Goal: Complete application form: Complete application form

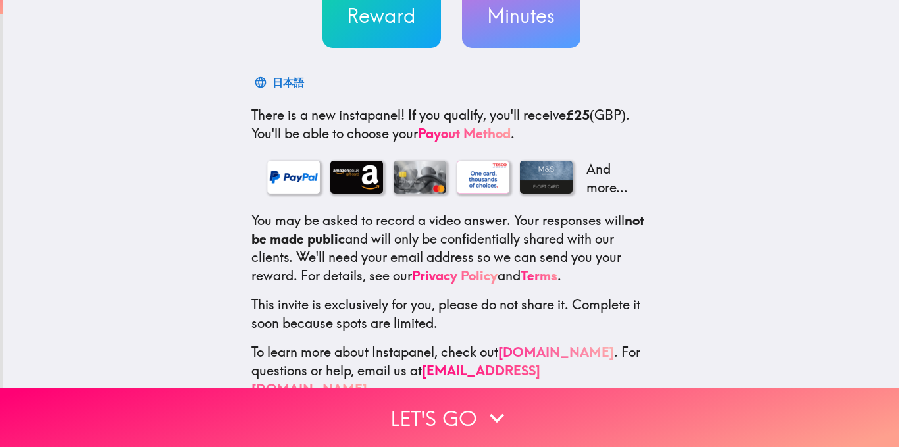
scroll to position [177, 0]
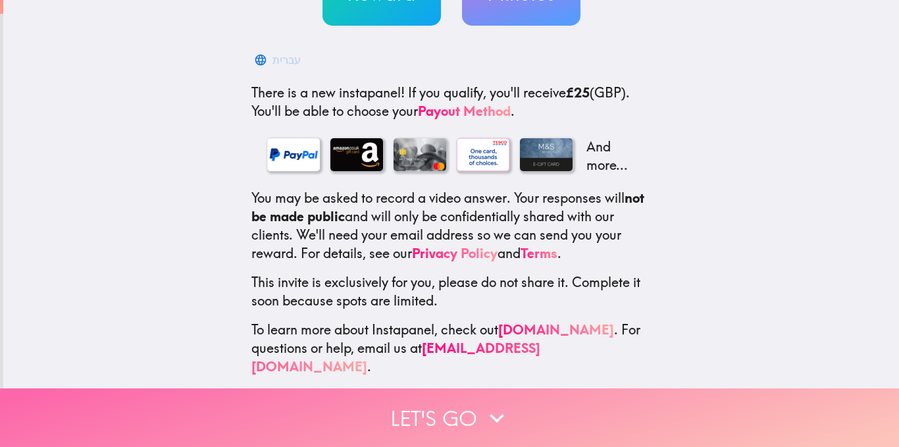
click at [463, 394] on button "Let's go" at bounding box center [449, 417] width 899 height 59
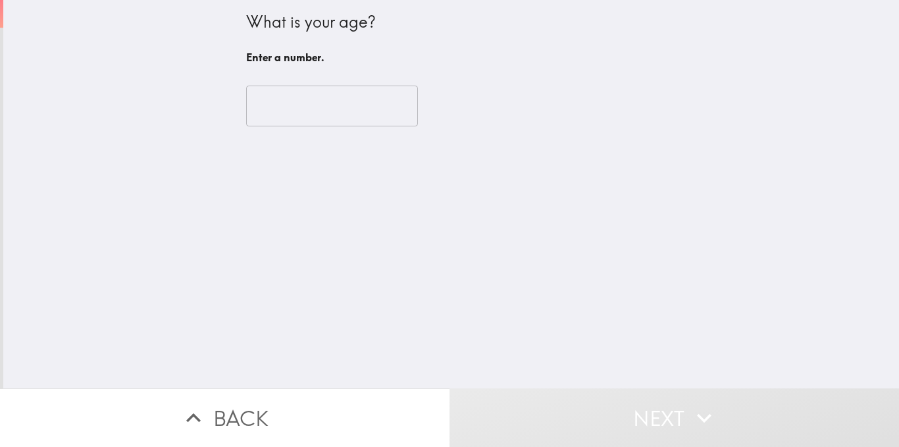
scroll to position [0, 0]
click at [330, 117] on input "number" at bounding box center [332, 106] width 172 height 41
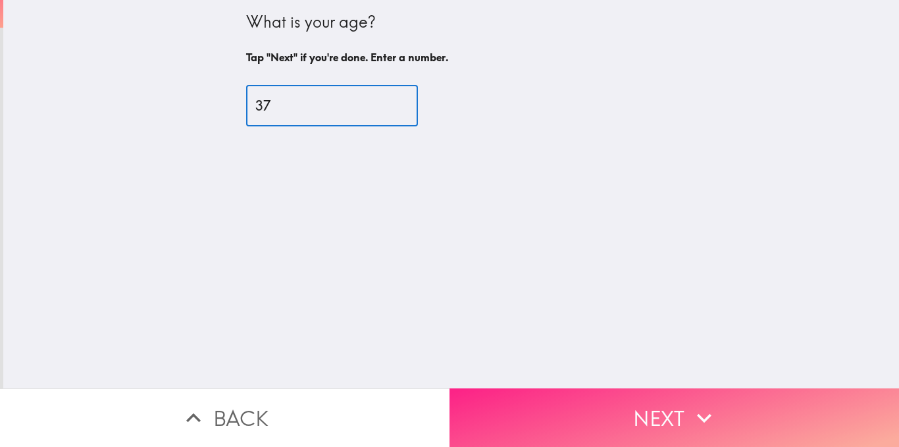
type input "37"
click at [538, 396] on button "Next" at bounding box center [673, 417] width 449 height 59
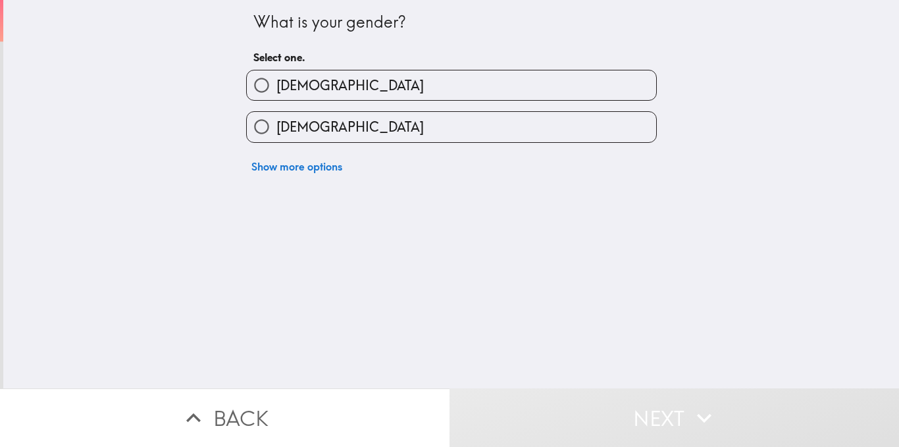
click at [495, 93] on label "Male" at bounding box center [451, 85] width 409 height 30
click at [276, 93] on input "Male" at bounding box center [262, 85] width 30 height 30
radio input "true"
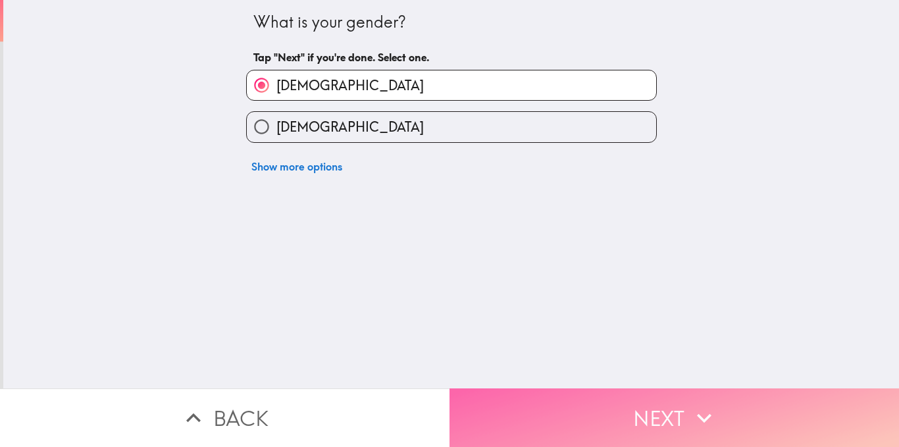
click at [562, 394] on button "Next" at bounding box center [673, 417] width 449 height 59
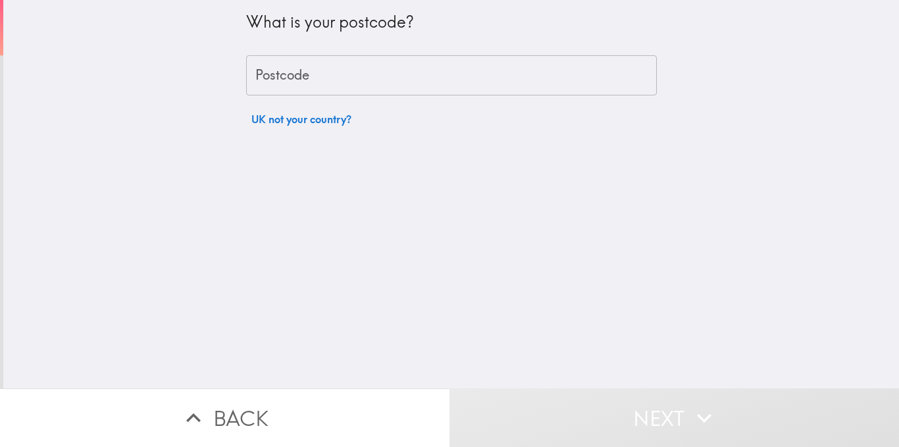
click at [316, 90] on input "Postcode" at bounding box center [451, 75] width 411 height 41
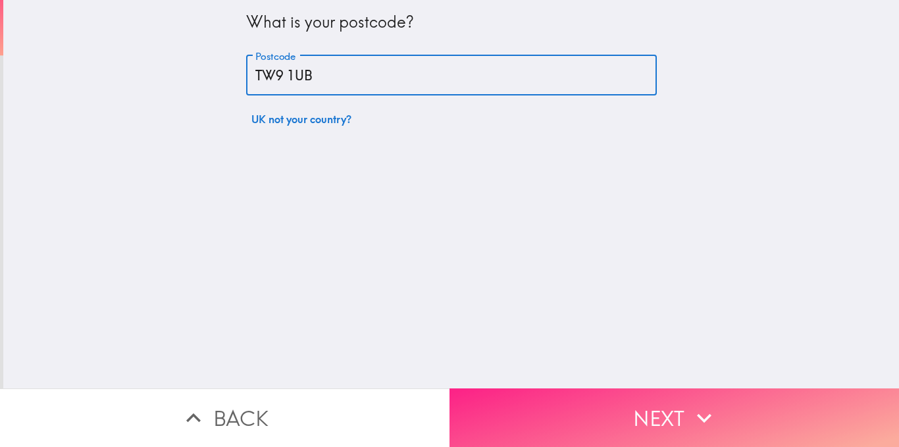
type input "TW9 1UB"
click at [592, 403] on button "Next" at bounding box center [673, 417] width 449 height 59
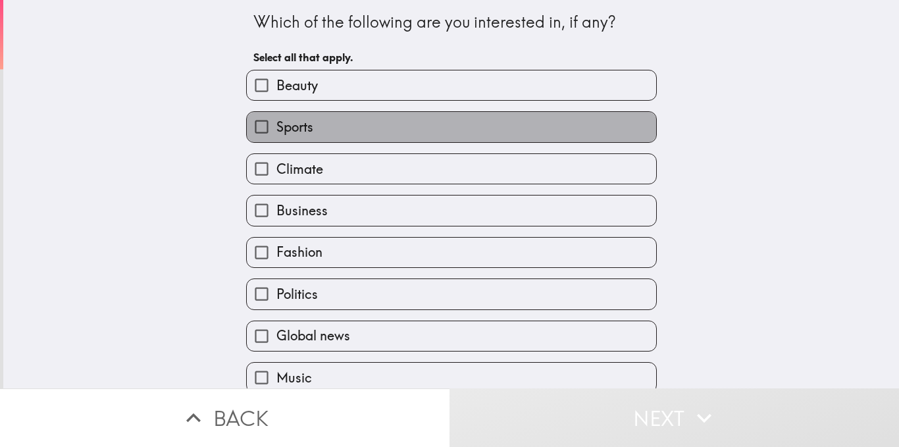
click at [332, 120] on label "Sports" at bounding box center [451, 127] width 409 height 30
click at [276, 120] on input "Sports" at bounding box center [262, 127] width 30 height 30
checkbox input "true"
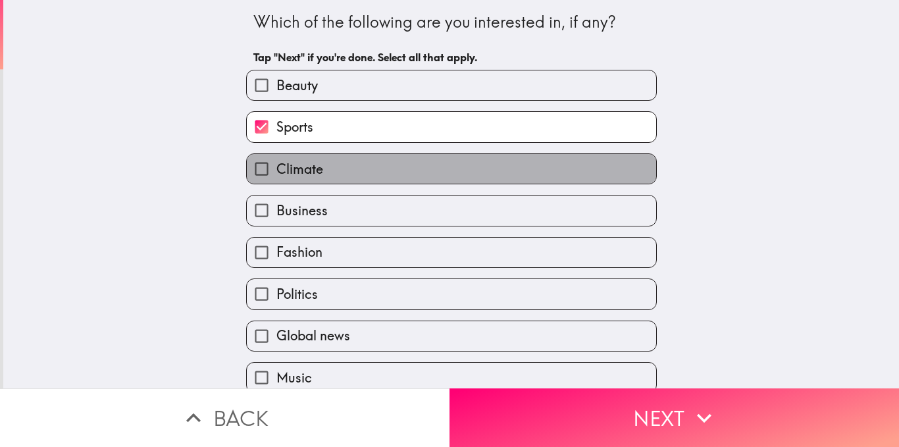
click at [324, 163] on label "Climate" at bounding box center [451, 169] width 409 height 30
click at [276, 163] on input "Climate" at bounding box center [262, 169] width 30 height 30
checkbox input "true"
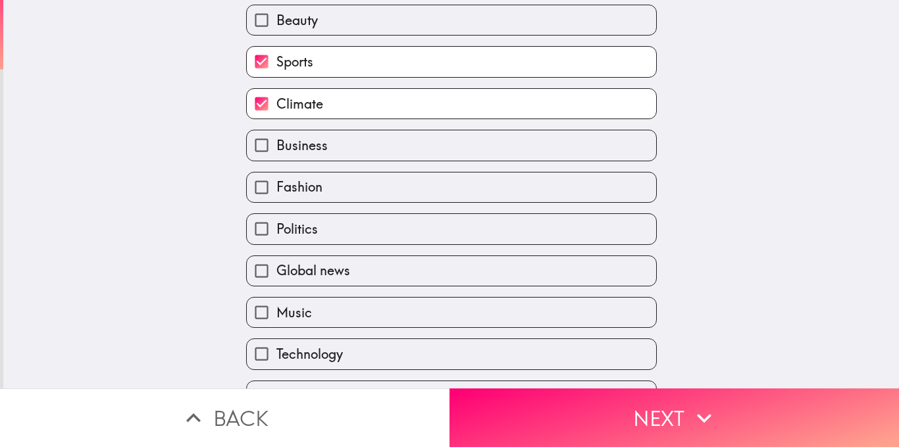
scroll to position [132, 0]
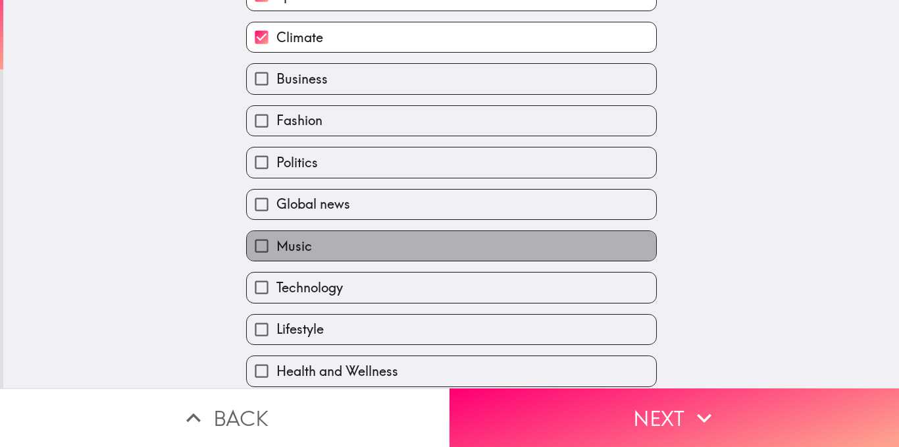
click at [326, 250] on label "Music" at bounding box center [451, 246] width 409 height 30
click at [276, 250] on input "Music" at bounding box center [262, 246] width 30 height 30
checkbox input "true"
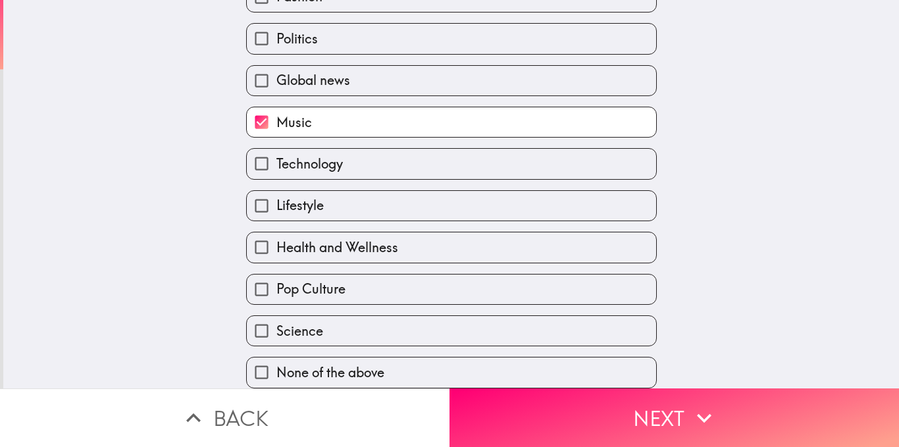
scroll to position [263, 0]
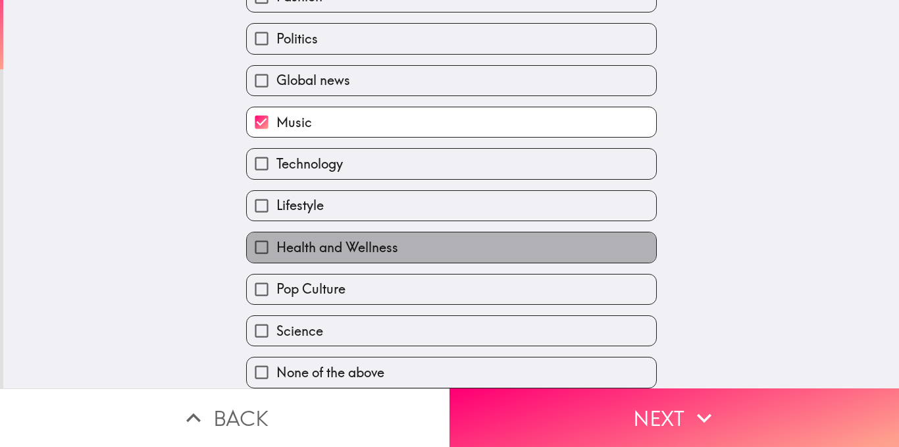
click at [344, 245] on span "Health and Wellness" at bounding box center [337, 247] width 122 height 18
click at [276, 245] on input "Health and Wellness" at bounding box center [262, 247] width 30 height 30
checkbox input "true"
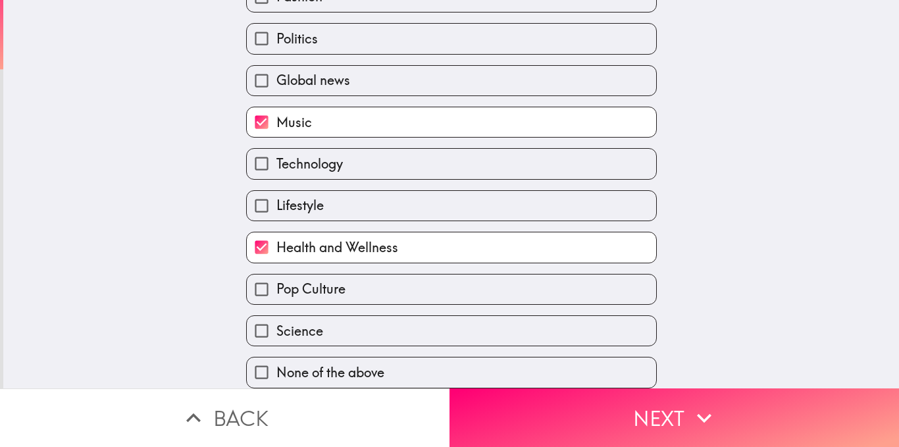
scroll to position [265, 0]
click at [357, 322] on label "Science" at bounding box center [451, 331] width 409 height 30
click at [276, 322] on input "Science" at bounding box center [262, 331] width 30 height 30
checkbox input "true"
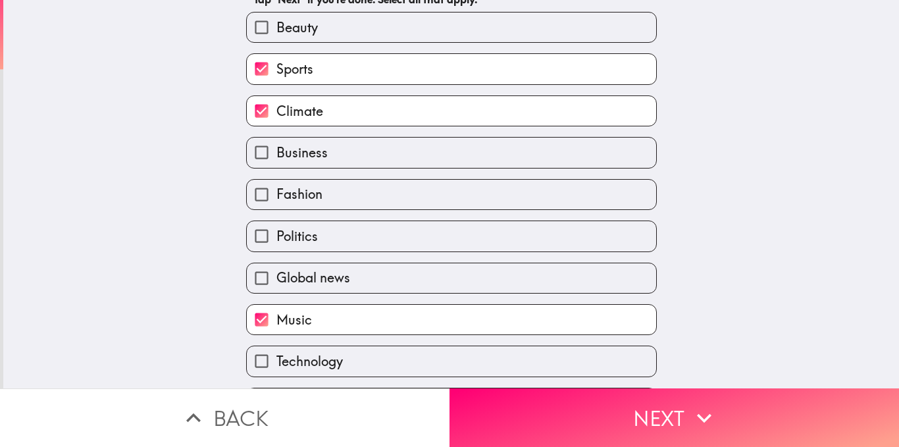
scroll to position [0, 0]
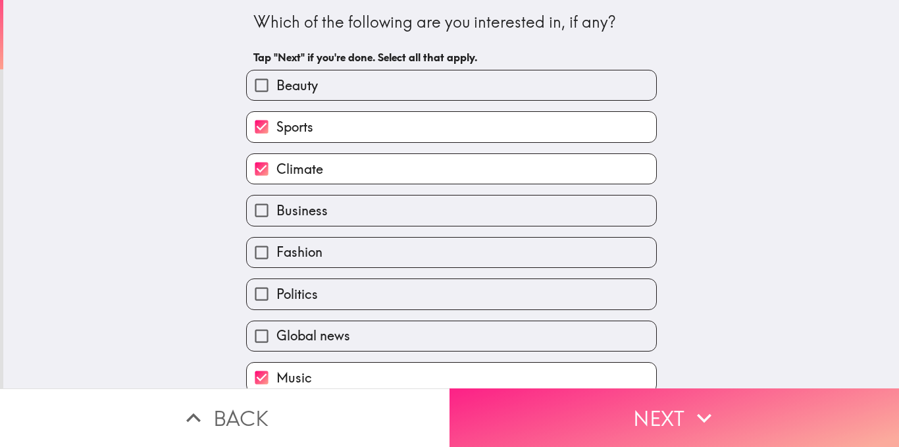
click at [695, 412] on icon "button" at bounding box center [703, 417] width 29 height 29
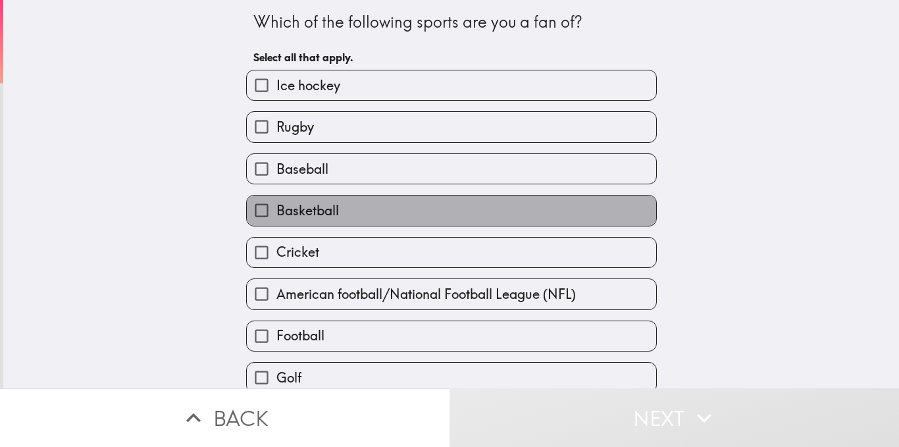
click at [332, 208] on label "Basketball" at bounding box center [451, 210] width 409 height 30
click at [276, 208] on input "Basketball" at bounding box center [262, 210] width 30 height 30
checkbox input "true"
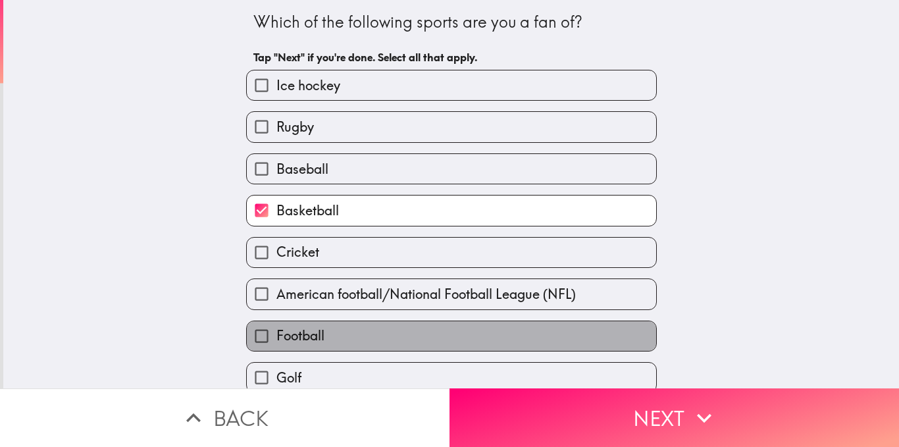
click at [362, 324] on label "Football" at bounding box center [451, 336] width 409 height 30
click at [276, 324] on input "Football" at bounding box center [262, 336] width 30 height 30
checkbox input "true"
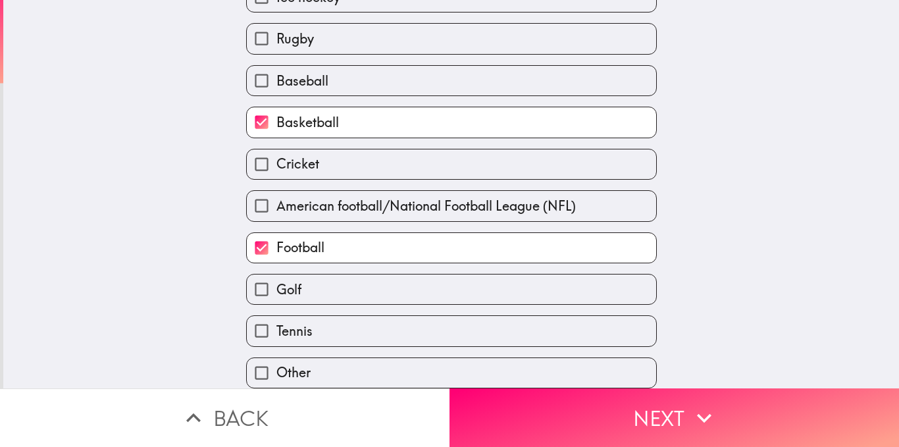
scroll to position [98, 0]
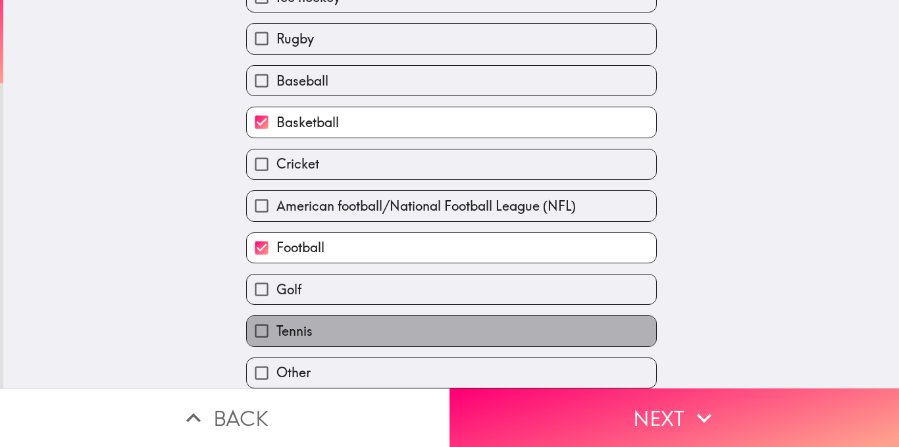
click at [362, 324] on label "Tennis" at bounding box center [451, 331] width 409 height 30
click at [276, 324] on input "Tennis" at bounding box center [262, 331] width 30 height 30
checkbox input "true"
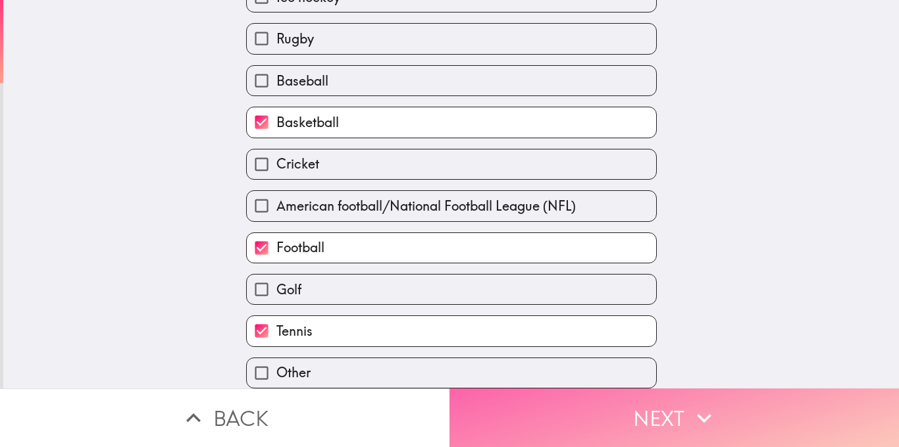
click at [741, 402] on button "Next" at bounding box center [673, 417] width 449 height 59
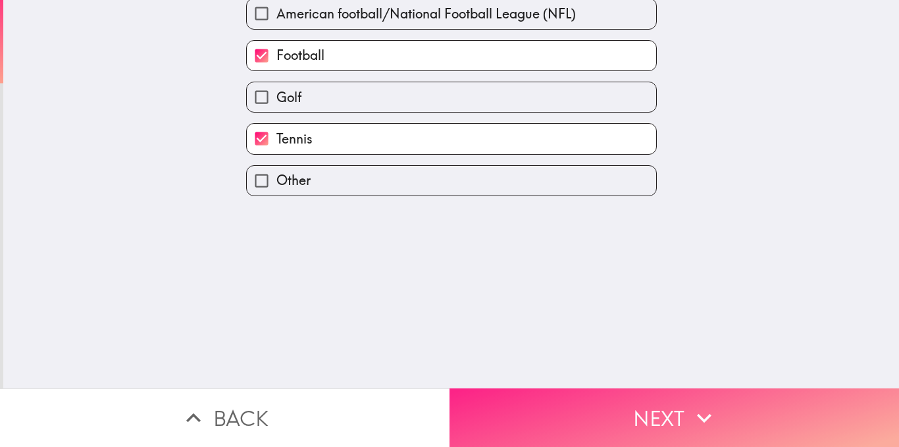
scroll to position [0, 0]
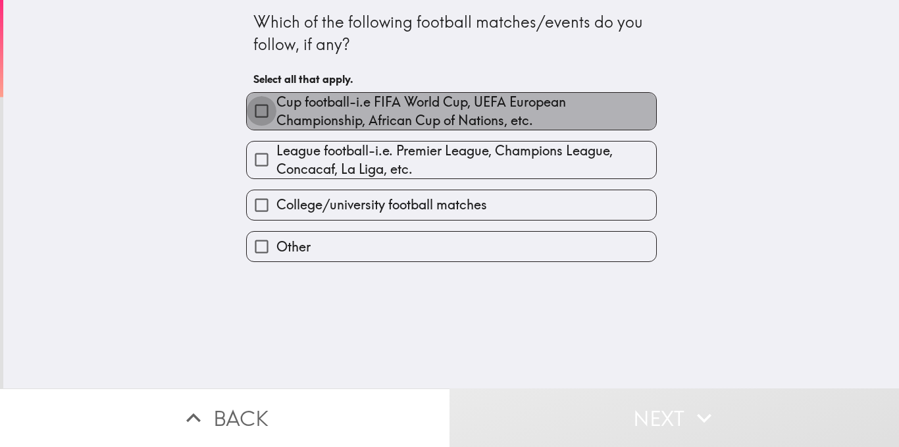
click at [247, 101] on input "Cup football-i.e FIFA World Cup, UEFA European Championship, African Cup of Nat…" at bounding box center [262, 111] width 30 height 30
checkbox input "true"
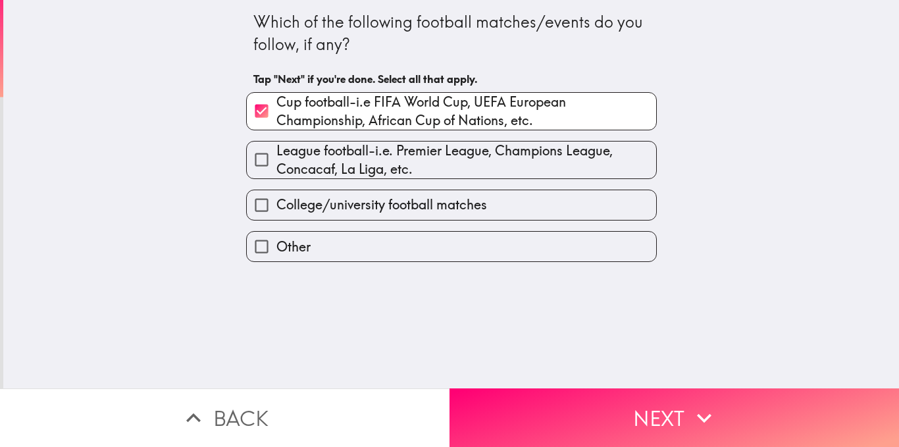
drag, startPoint x: 249, startPoint y: 157, endPoint x: 252, endPoint y: 174, distance: 18.1
click at [249, 158] on input "League football-i.e. Premier League, Champions League, Concacaf, La Liga, etc." at bounding box center [262, 160] width 30 height 30
checkbox input "true"
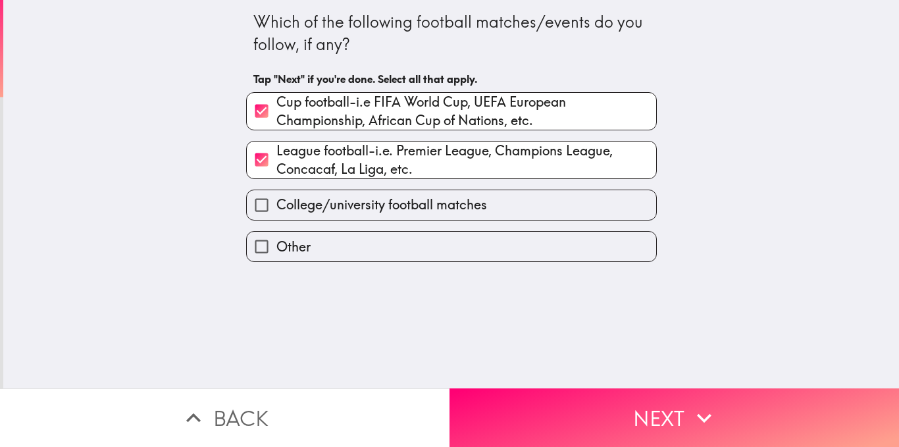
click at [257, 198] on input "College/university football matches" at bounding box center [262, 205] width 30 height 30
checkbox input "true"
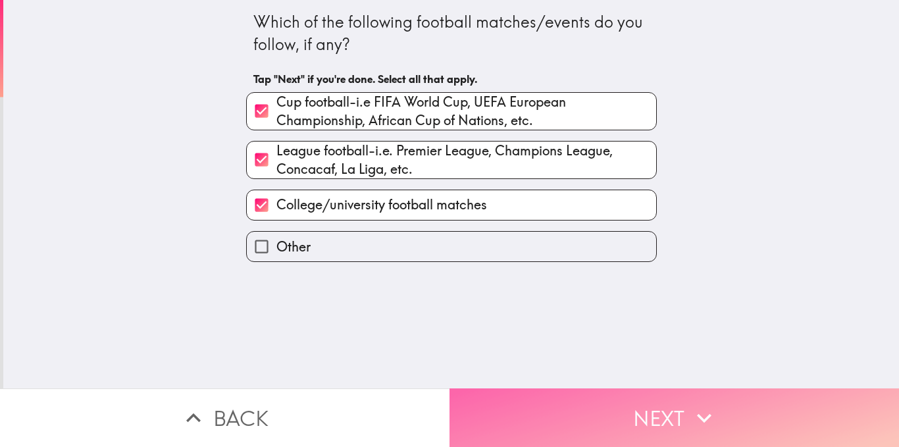
click at [613, 401] on button "Next" at bounding box center [673, 417] width 449 height 59
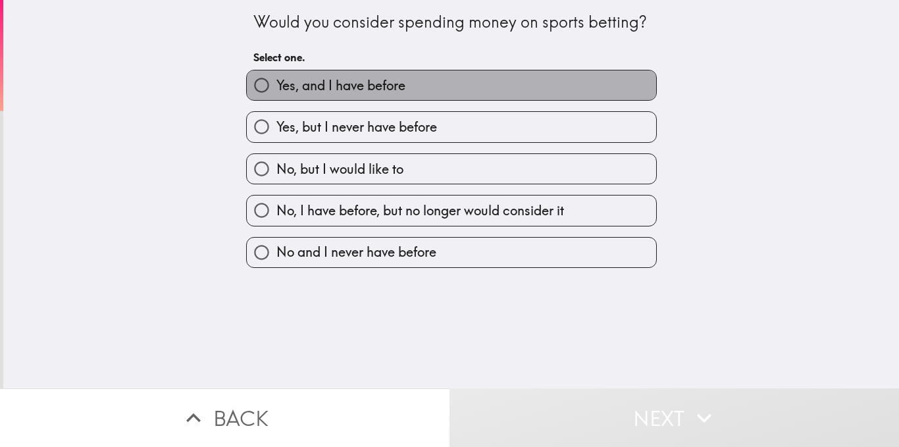
click at [327, 86] on span "Yes, and I have before" at bounding box center [340, 85] width 129 height 18
click at [276, 86] on input "Yes, and I have before" at bounding box center [262, 85] width 30 height 30
radio input "true"
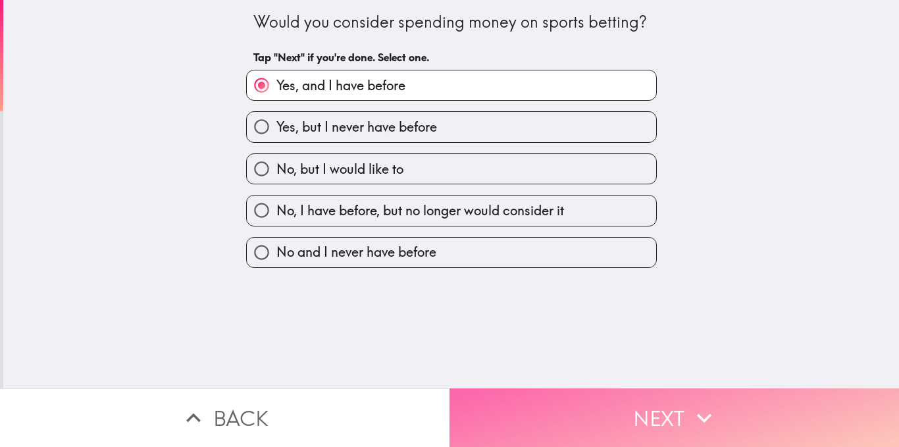
click at [520, 388] on button "Next" at bounding box center [673, 417] width 449 height 59
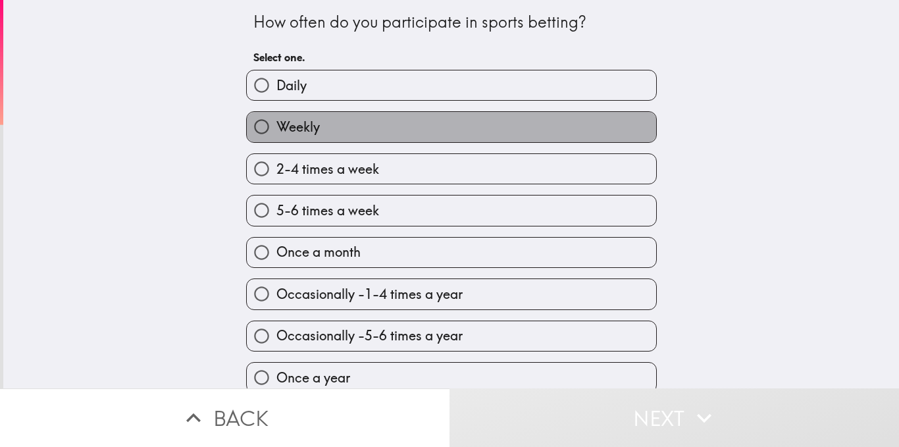
click at [331, 127] on label "Weekly" at bounding box center [451, 127] width 409 height 30
click at [276, 127] on input "Weekly" at bounding box center [262, 127] width 30 height 30
radio input "true"
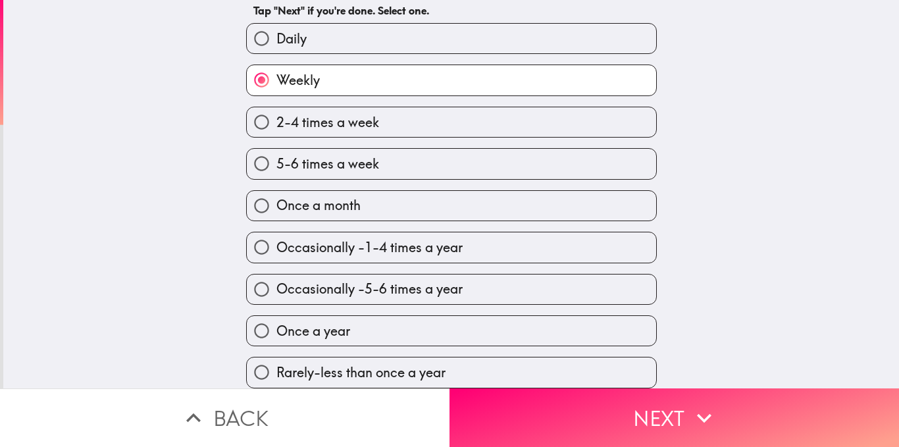
scroll to position [57, 0]
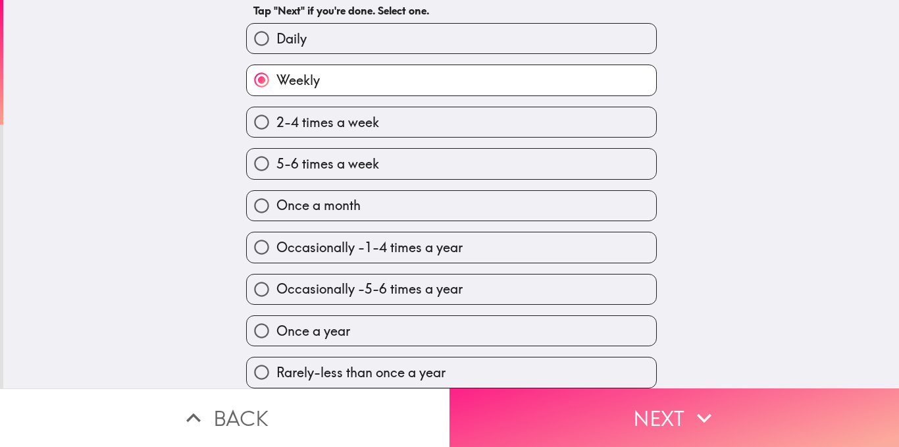
click at [726, 402] on button "Next" at bounding box center [673, 417] width 449 height 59
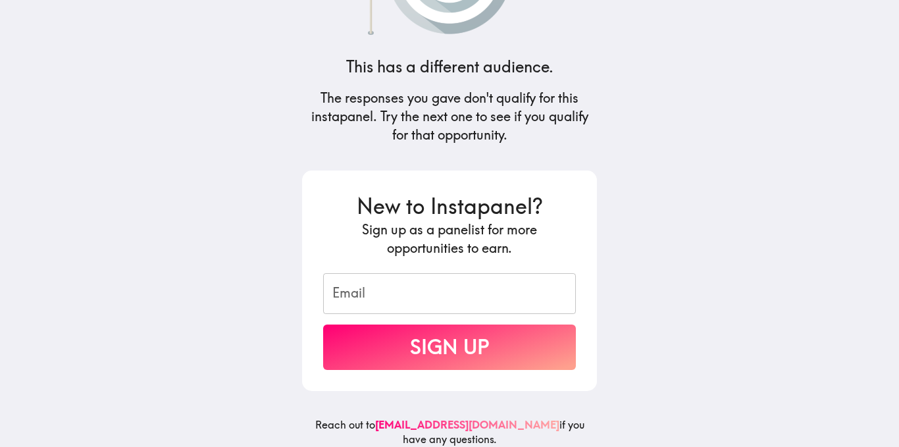
scroll to position [134, 0]
